Goal: Navigation & Orientation: Find specific page/section

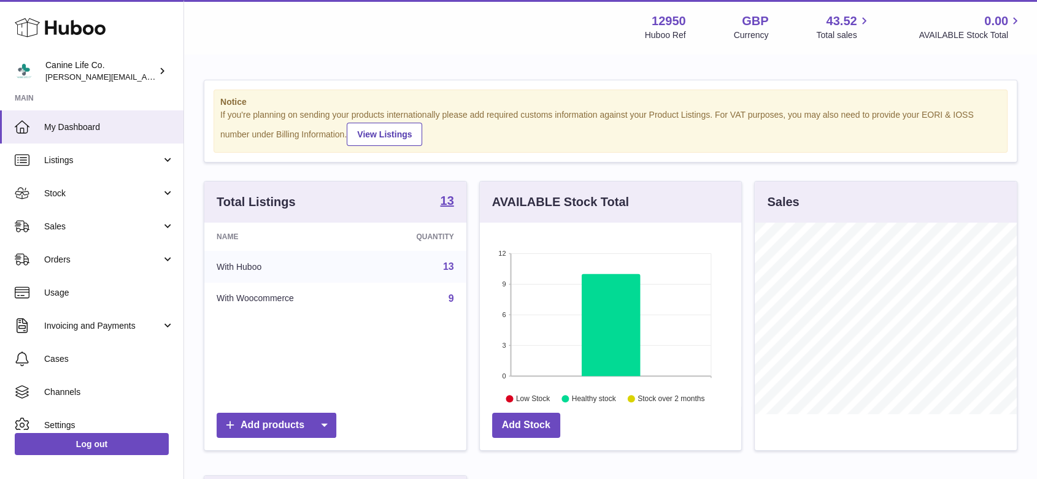
scroll to position [191, 261]
click at [97, 225] on span "Sales" at bounding box center [102, 227] width 117 height 12
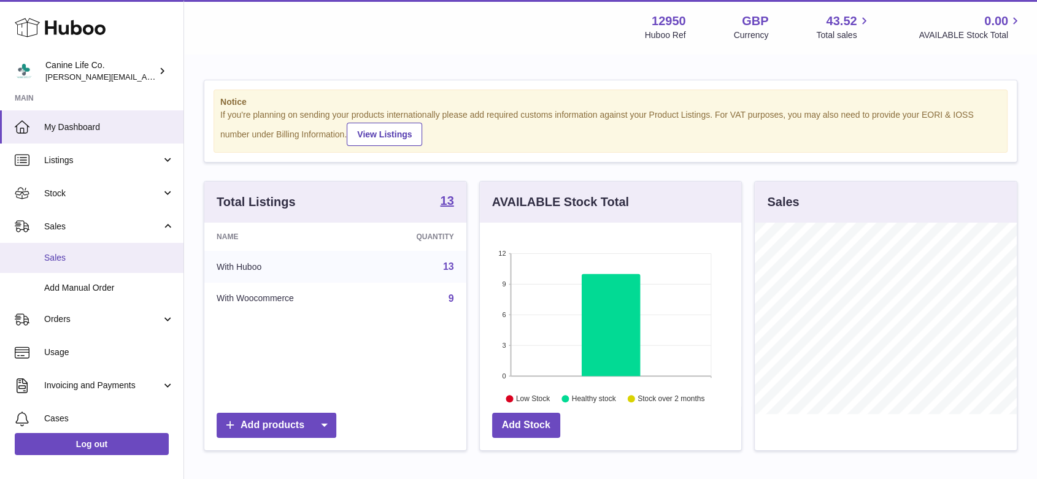
click at [66, 255] on span "Sales" at bounding box center [109, 258] width 130 height 12
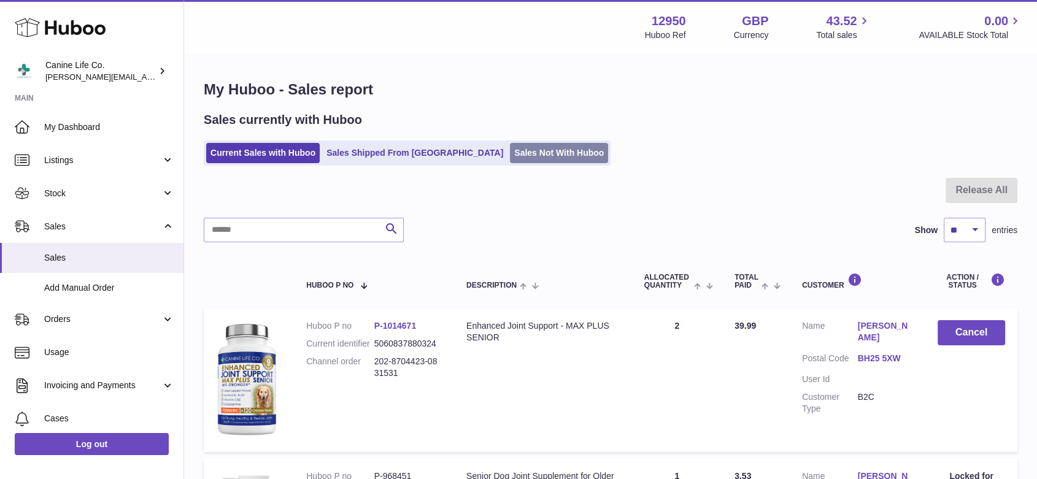
click at [510, 154] on link "Sales Not With Huboo" at bounding box center [559, 153] width 98 height 20
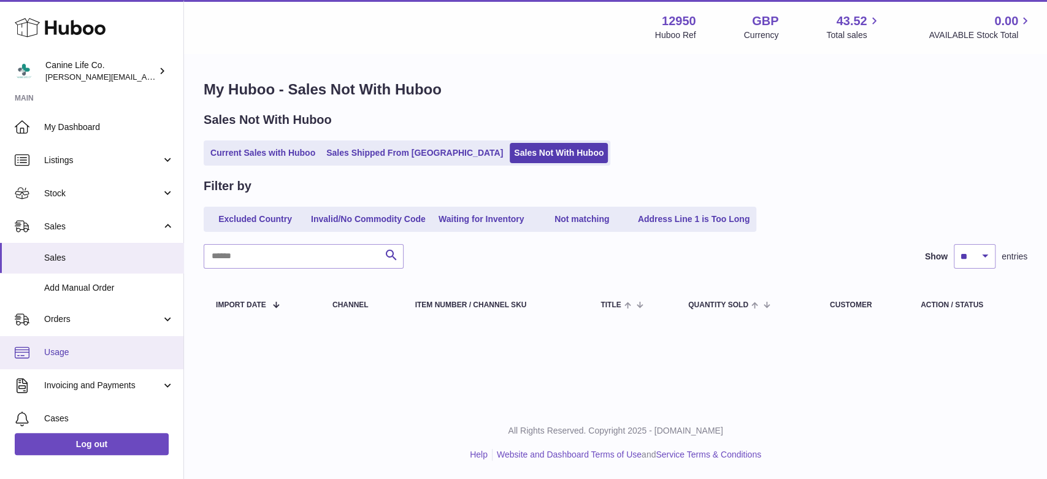
scroll to position [104, 0]
